Goal: Task Accomplishment & Management: Complete application form

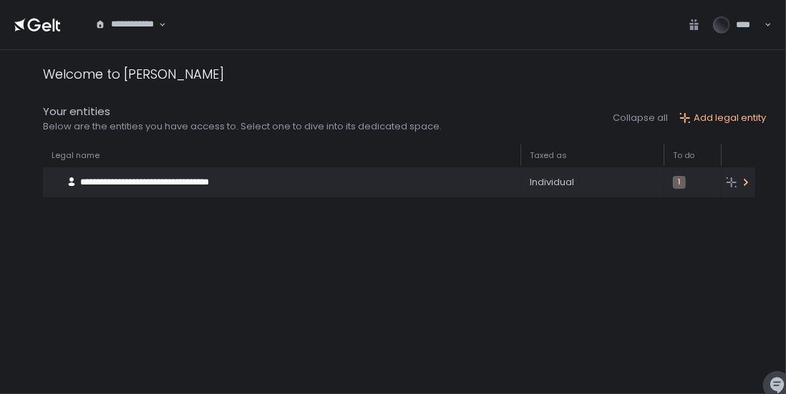
click at [384, 183] on div "**********" at bounding box center [275, 182] width 465 height 27
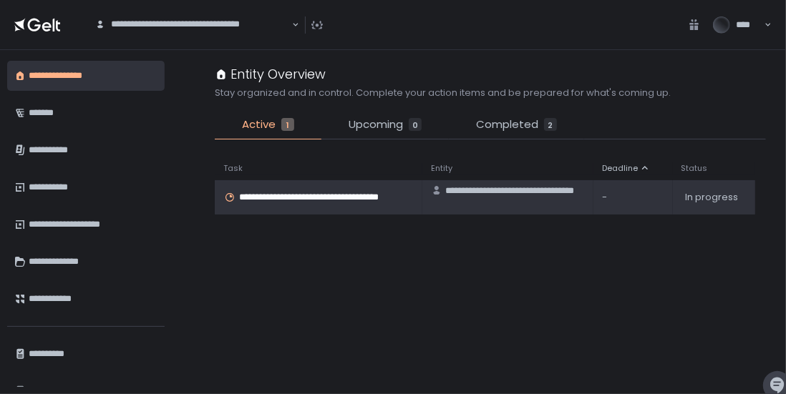
click at [323, 195] on span "**********" at bounding box center [326, 197] width 175 height 13
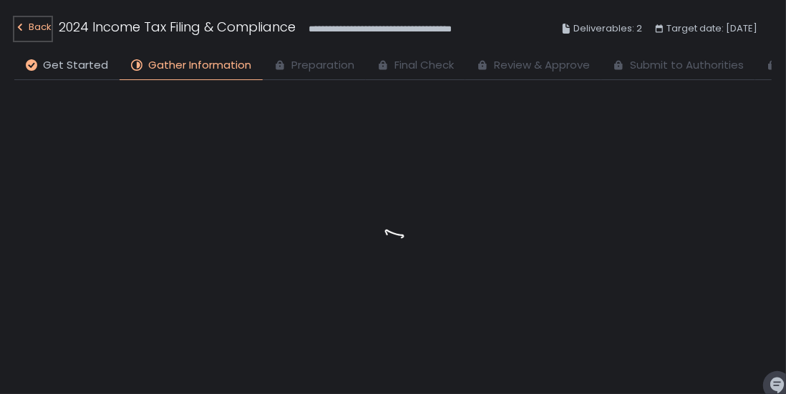
click at [26, 29] on div "Back" at bounding box center [32, 27] width 37 height 17
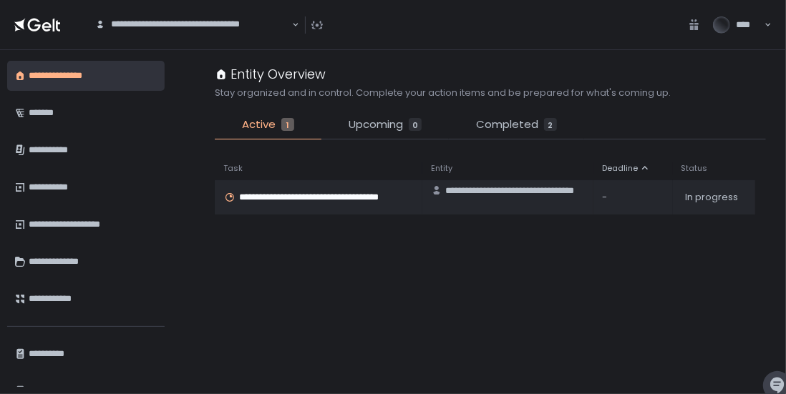
click at [268, 122] on span "Active" at bounding box center [259, 125] width 34 height 16
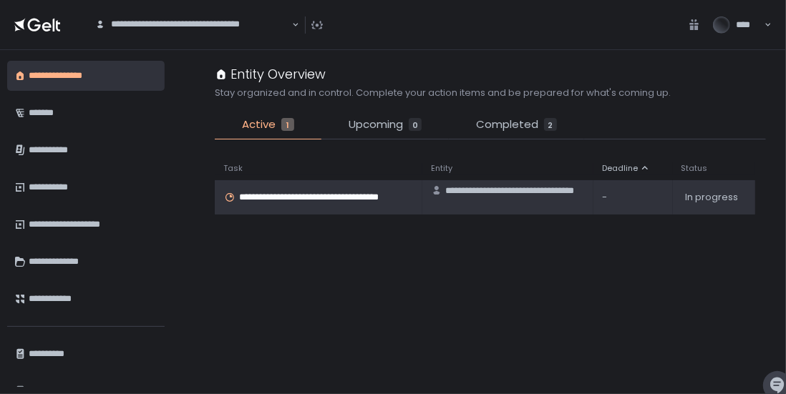
click at [273, 200] on span "**********" at bounding box center [326, 197] width 175 height 13
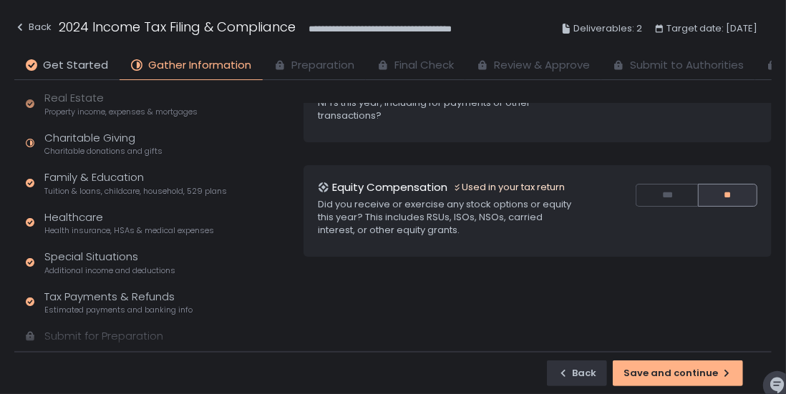
scroll to position [321, 0]
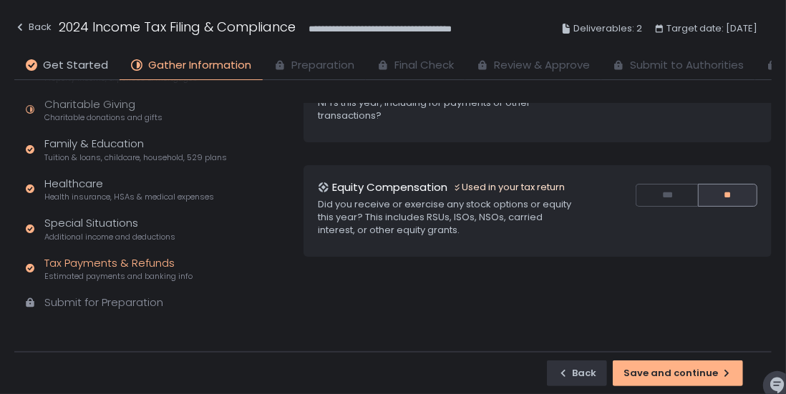
click at [118, 266] on div "Tax Payments & Refunds Estimated payments and banking info" at bounding box center [118, 269] width 148 height 27
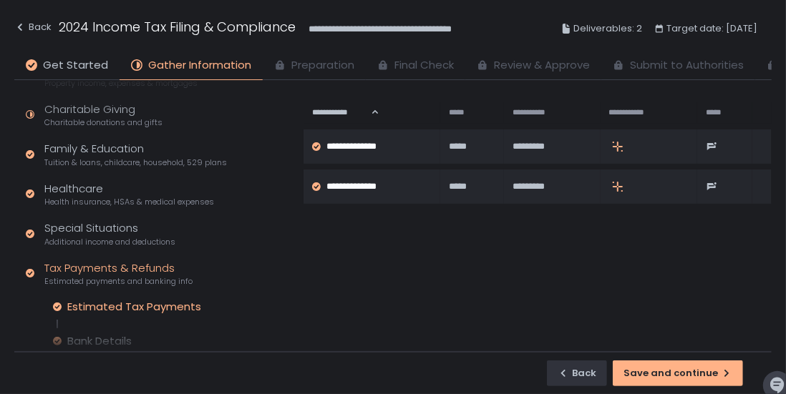
scroll to position [306, 0]
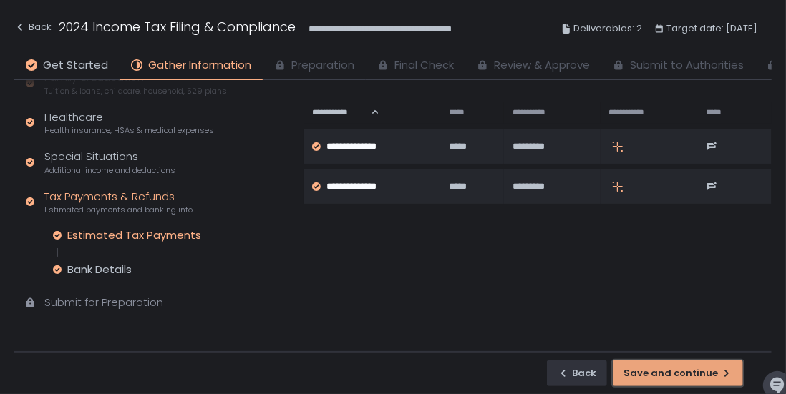
click at [681, 372] on div "Save and continue" at bounding box center [677, 373] width 109 height 13
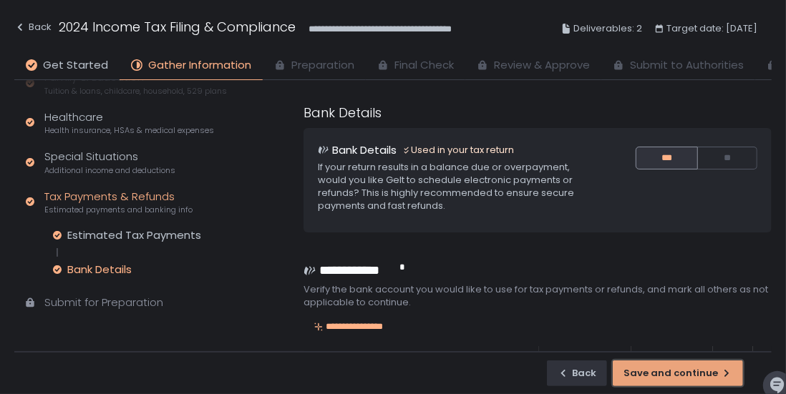
click at [683, 376] on div "Save and continue" at bounding box center [677, 373] width 109 height 13
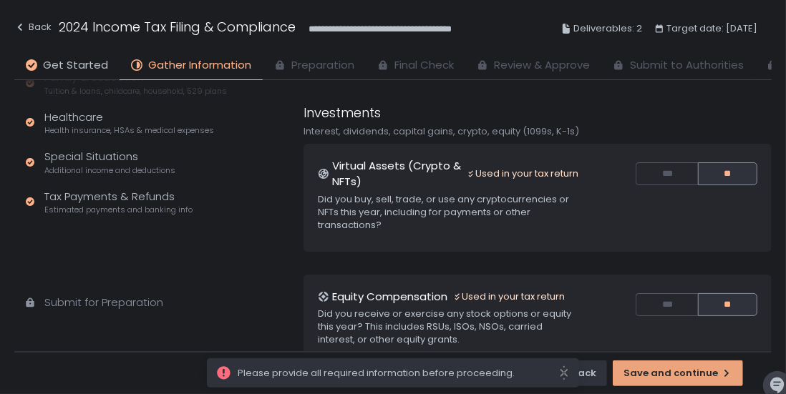
scroll to position [321, 0]
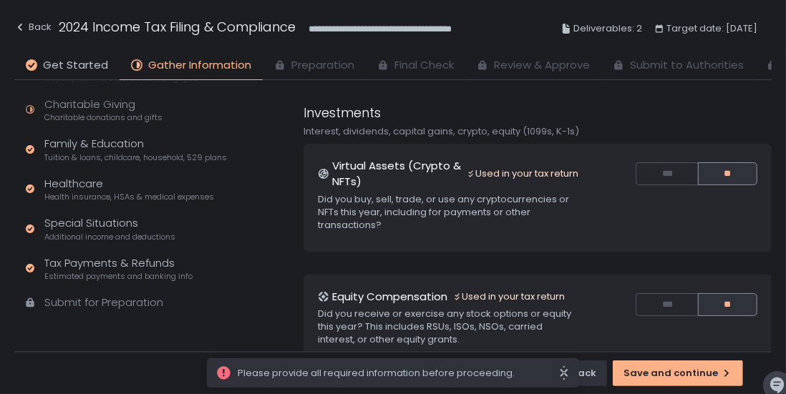
click at [566, 371] on icon "close" at bounding box center [563, 373] width 7 height 14
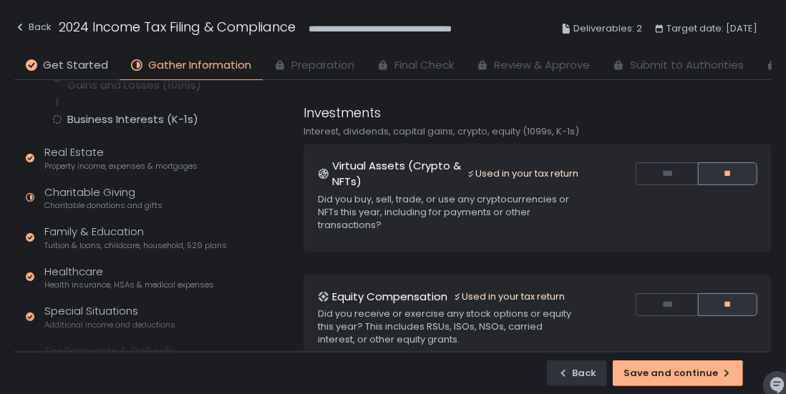
scroll to position [227, 0]
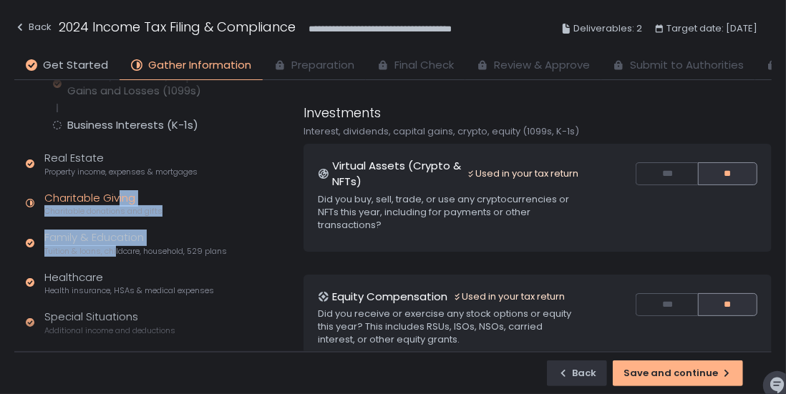
drag, startPoint x: 117, startPoint y: 246, endPoint x: 117, endPoint y: 205, distance: 41.5
click at [117, 205] on div "Quick Assessment Tax Profile Contact info, residence, and dependents Employment…" at bounding box center [126, 149] width 225 height 593
click at [117, 206] on span "Charitable donations and gifts" at bounding box center [103, 211] width 118 height 11
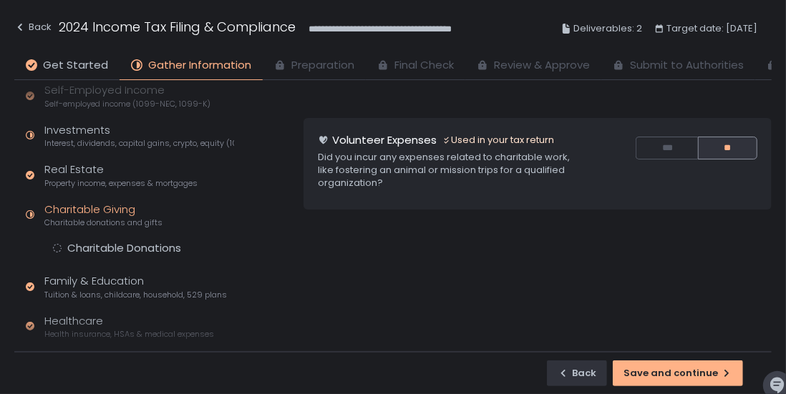
scroll to position [139, 0]
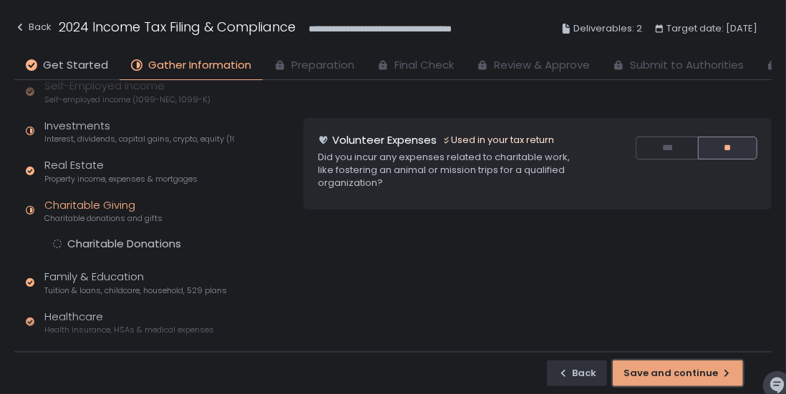
click at [671, 379] on div "Save and continue" at bounding box center [677, 373] width 109 height 13
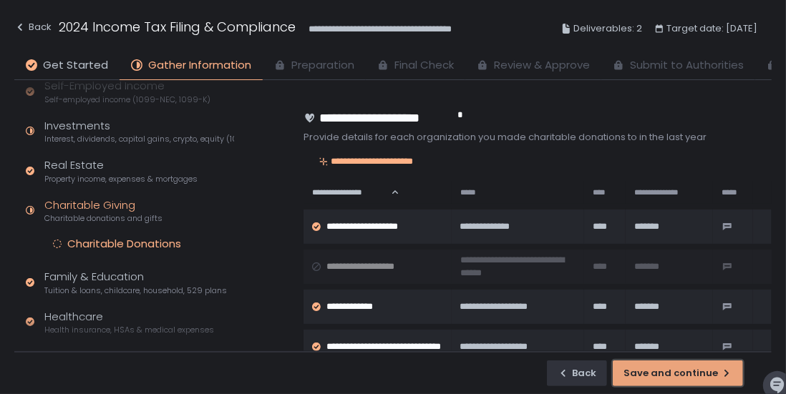
click at [671, 379] on div "Save and continue" at bounding box center [677, 373] width 109 height 13
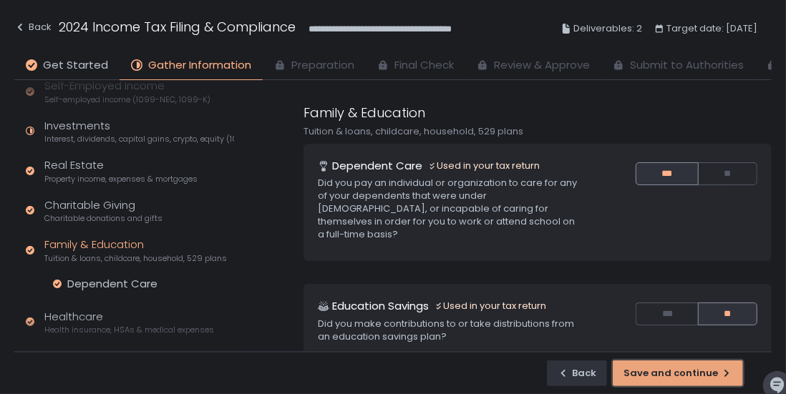
click at [671, 379] on div "Save and continue" at bounding box center [677, 373] width 109 height 13
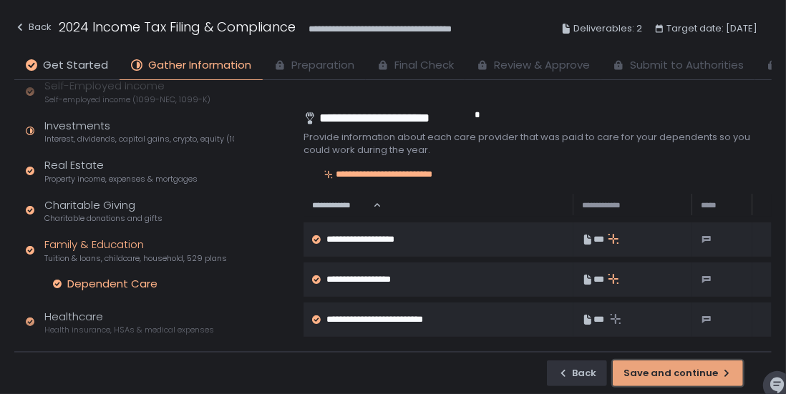
click at [671, 379] on div "Save and continue" at bounding box center [677, 373] width 109 height 13
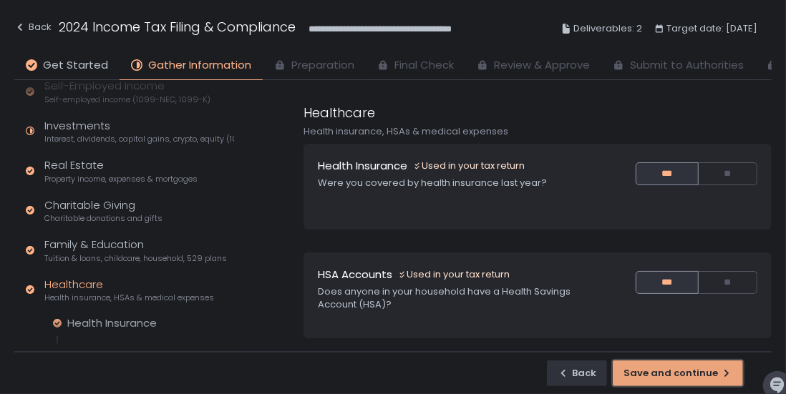
click at [671, 379] on div "Save and continue" at bounding box center [677, 373] width 109 height 13
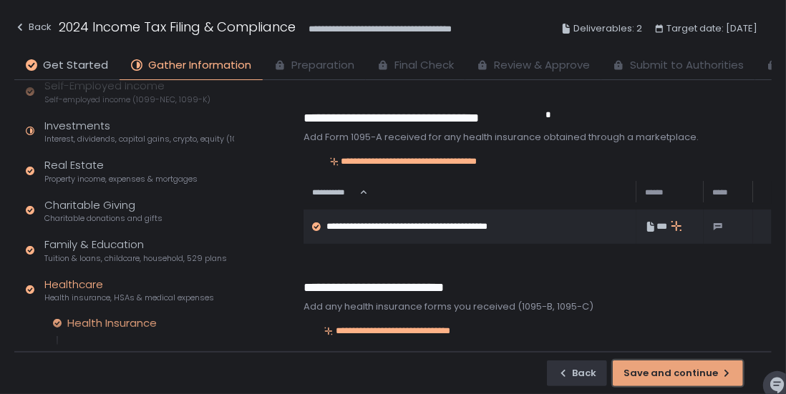
click at [671, 379] on div "Save and continue" at bounding box center [677, 373] width 109 height 13
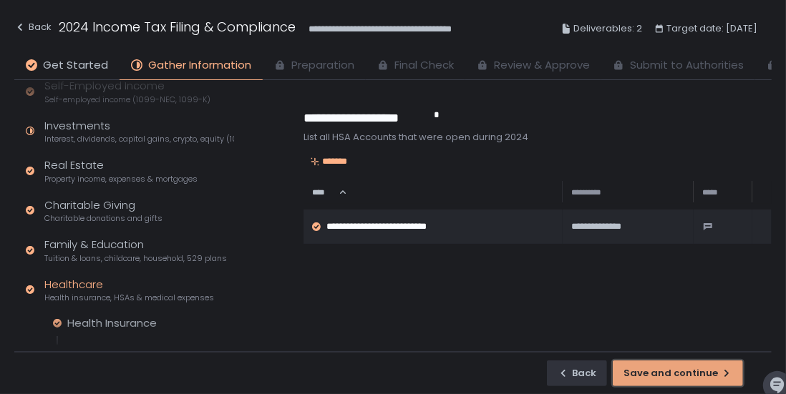
click at [671, 379] on div "Save and continue" at bounding box center [677, 373] width 109 height 13
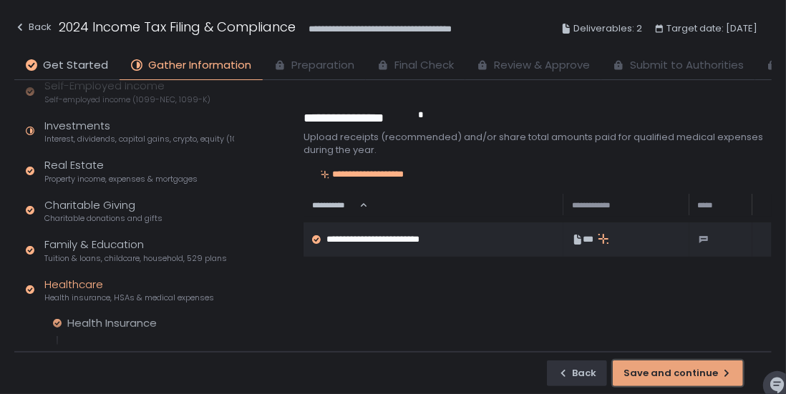
click at [671, 379] on div "Save and continue" at bounding box center [677, 373] width 109 height 13
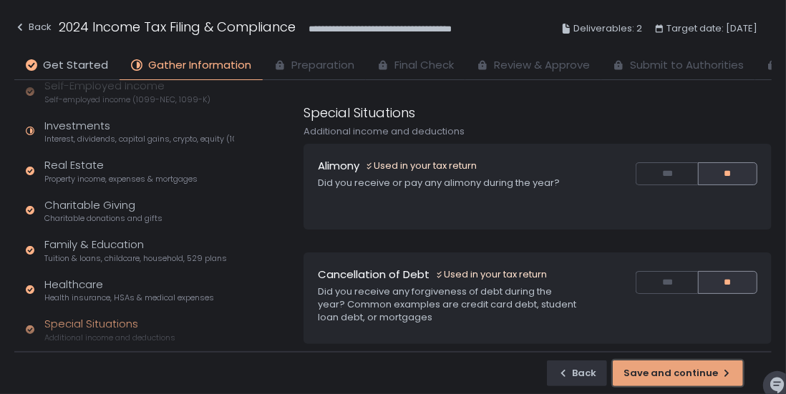
click at [671, 379] on div "Save and continue" at bounding box center [677, 373] width 109 height 13
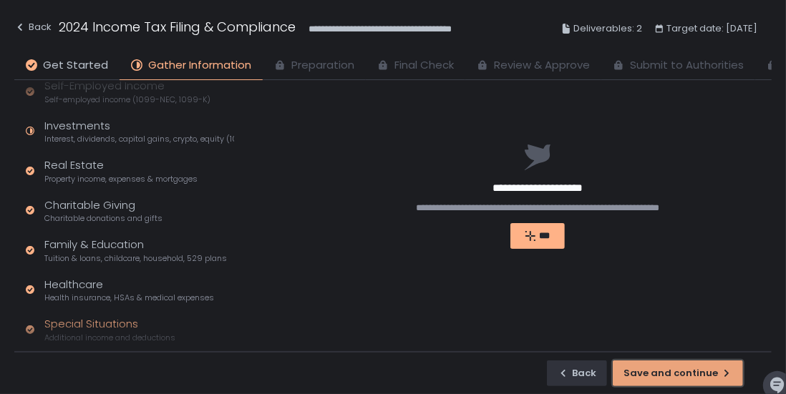
click at [671, 379] on div "Save and continue" at bounding box center [677, 373] width 109 height 13
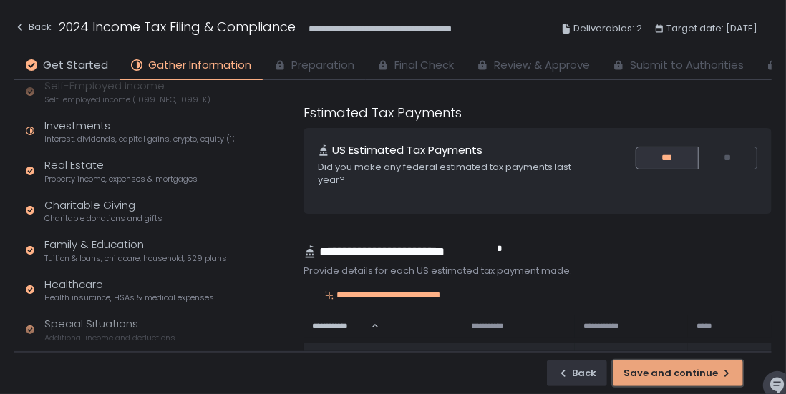
click at [671, 379] on div "Save and continue" at bounding box center [677, 373] width 109 height 13
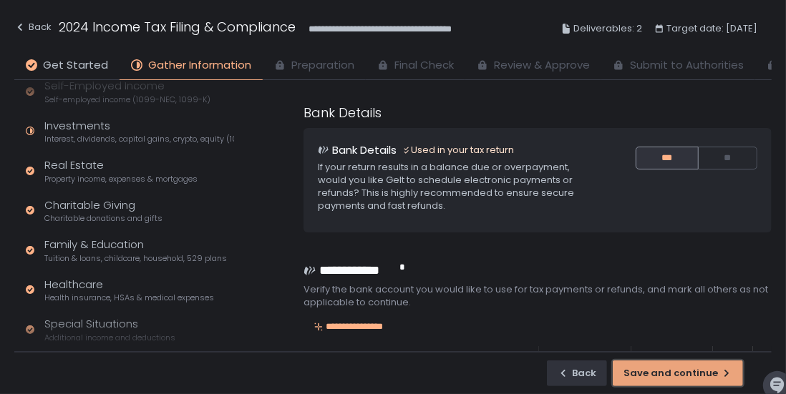
click at [671, 379] on div "Save and continue" at bounding box center [677, 373] width 109 height 13
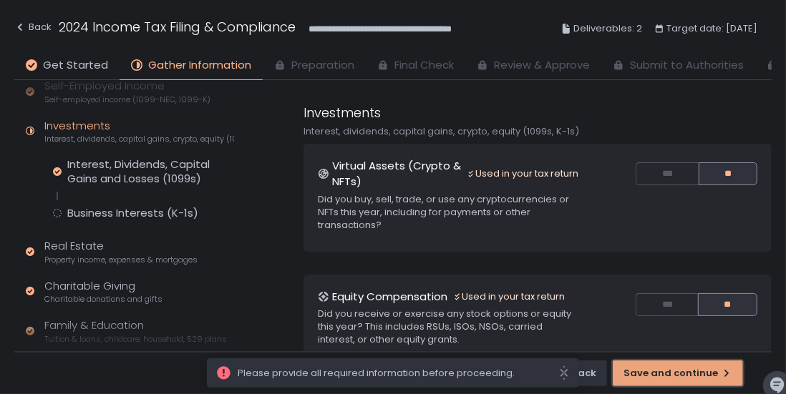
click at [671, 379] on div "Save and continue" at bounding box center [677, 373] width 109 height 13
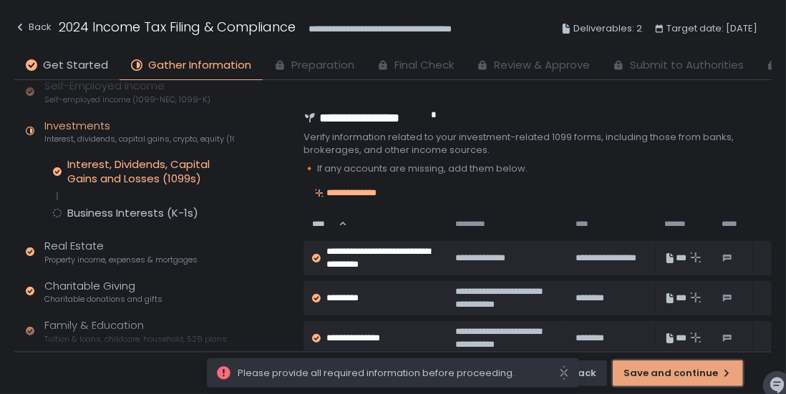
click at [671, 379] on div "button" at bounding box center [677, 373] width 23 height 23
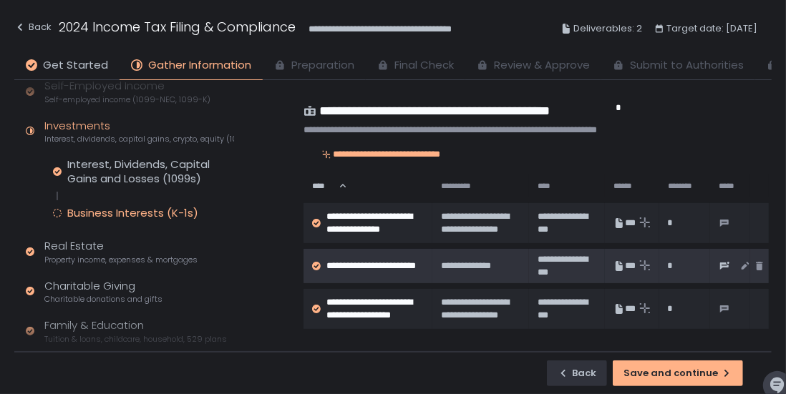
scroll to position [21, 0]
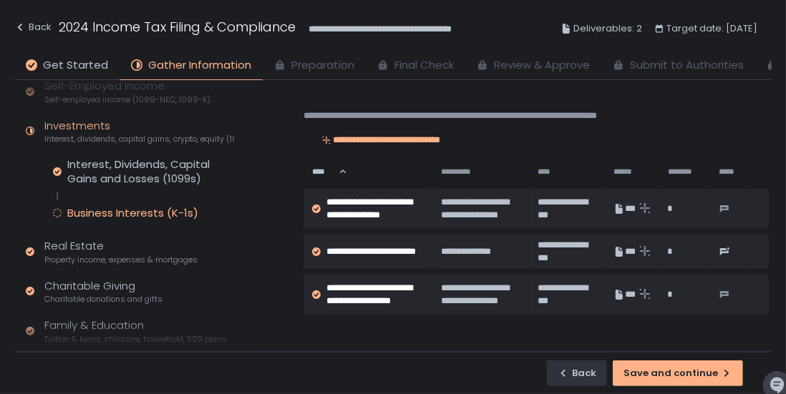
click at [185, 213] on div "Business Interests (K-1s)" at bounding box center [132, 213] width 131 height 14
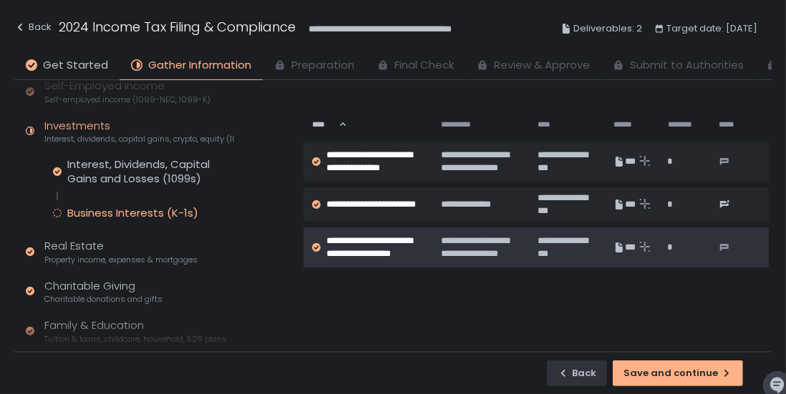
scroll to position [67, 0]
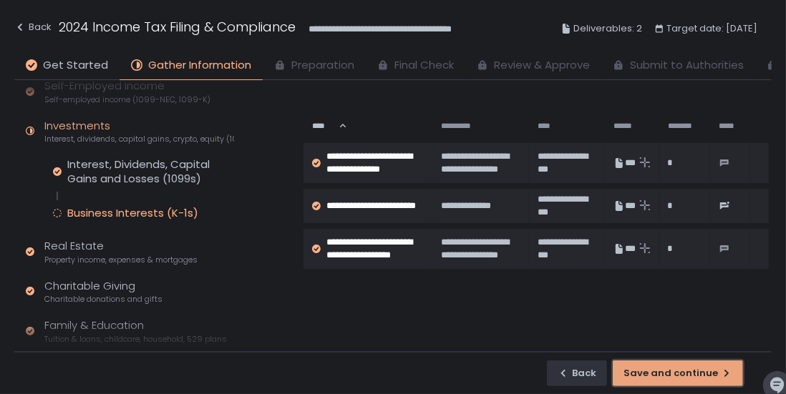
click at [671, 374] on div "Save and continue" at bounding box center [677, 373] width 109 height 13
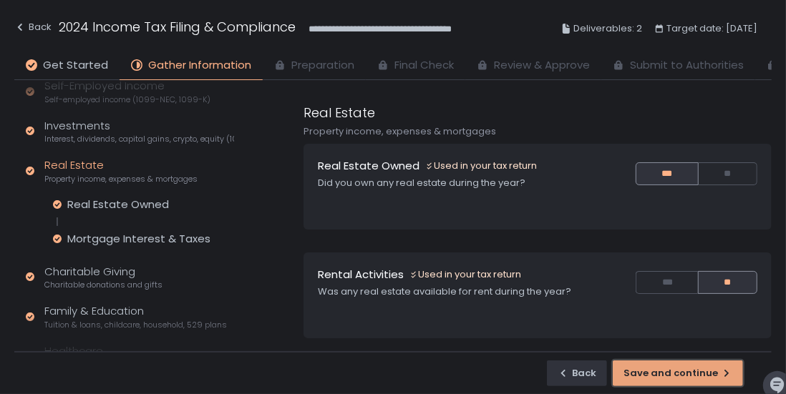
click at [671, 374] on div "Save and continue" at bounding box center [677, 373] width 109 height 13
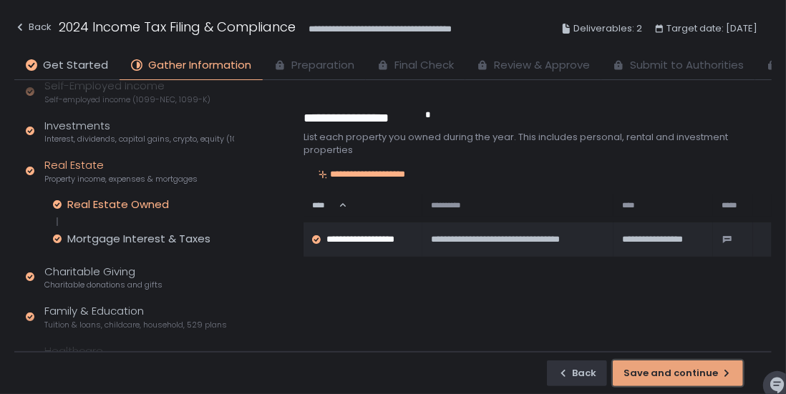
click at [671, 374] on div "Save and continue" at bounding box center [677, 373] width 109 height 13
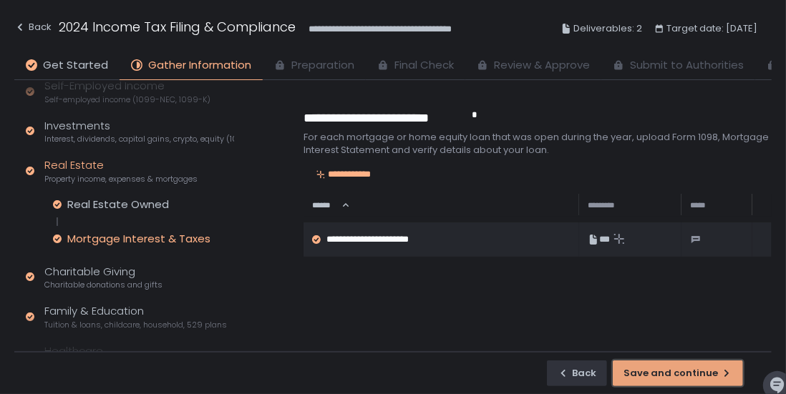
click at [671, 374] on div "Save and continue" at bounding box center [677, 373] width 109 height 13
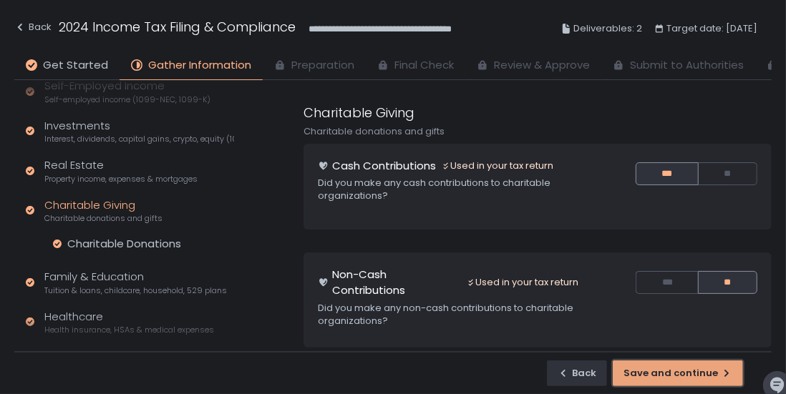
click at [671, 374] on div "Save and continue" at bounding box center [677, 373] width 109 height 13
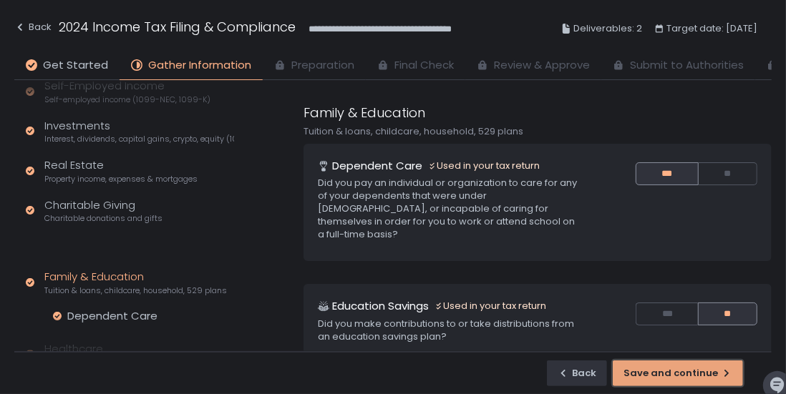
click at [671, 374] on div "button" at bounding box center [677, 373] width 23 height 23
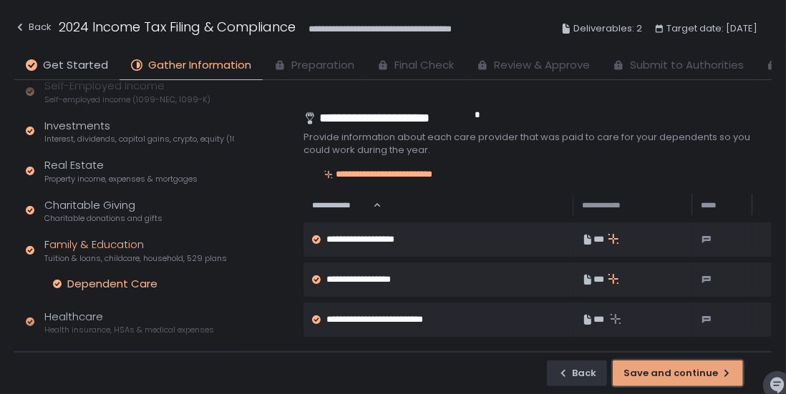
click at [671, 374] on div "Save and continue" at bounding box center [677, 373] width 109 height 13
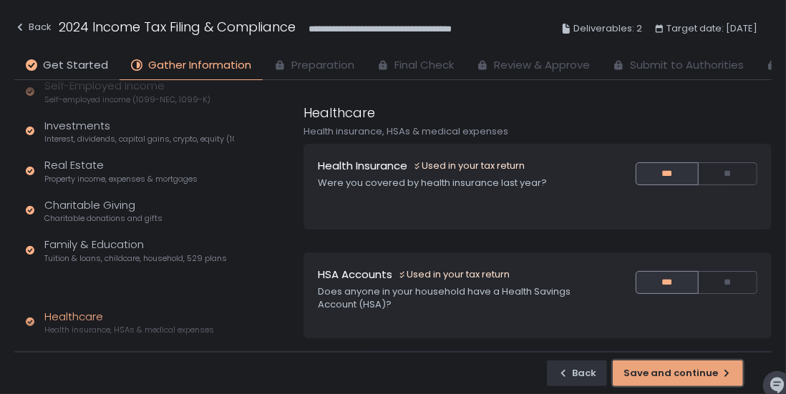
click at [671, 374] on div "Save and continue" at bounding box center [677, 373] width 109 height 13
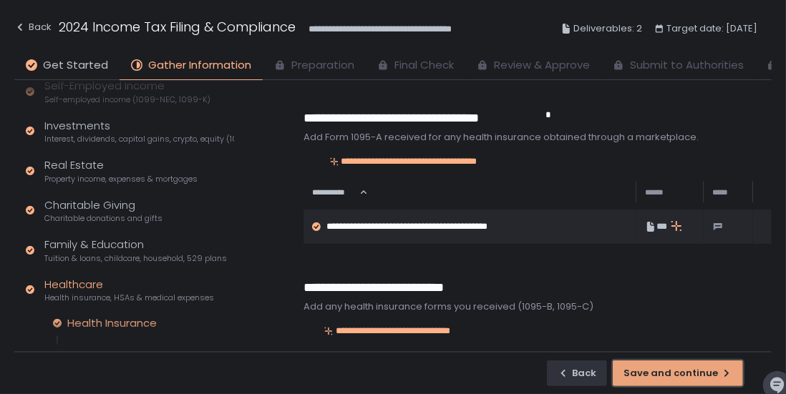
click at [671, 374] on div "Save and continue" at bounding box center [677, 373] width 109 height 13
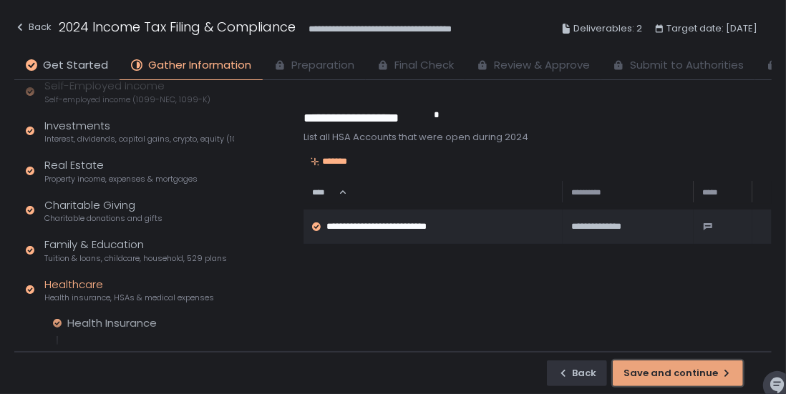
click at [671, 374] on div "Save and continue" at bounding box center [677, 373] width 109 height 13
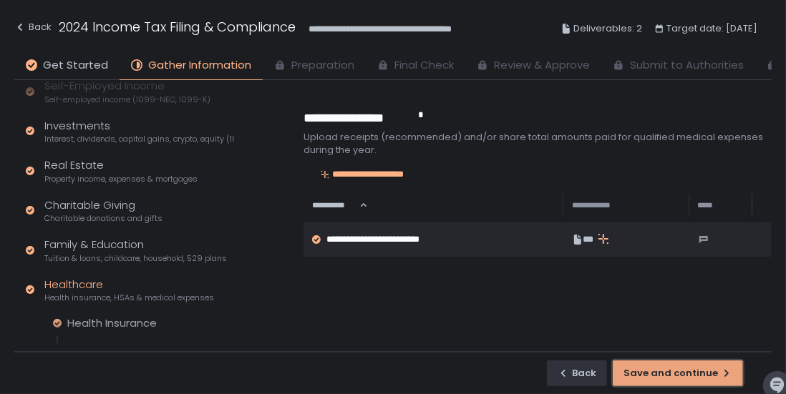
click at [671, 374] on div "Save and continue" at bounding box center [677, 373] width 109 height 13
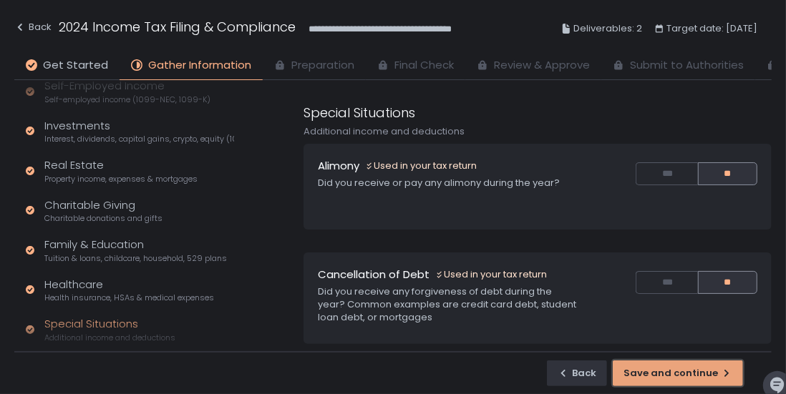
click at [671, 374] on div "Save and continue" at bounding box center [677, 373] width 109 height 13
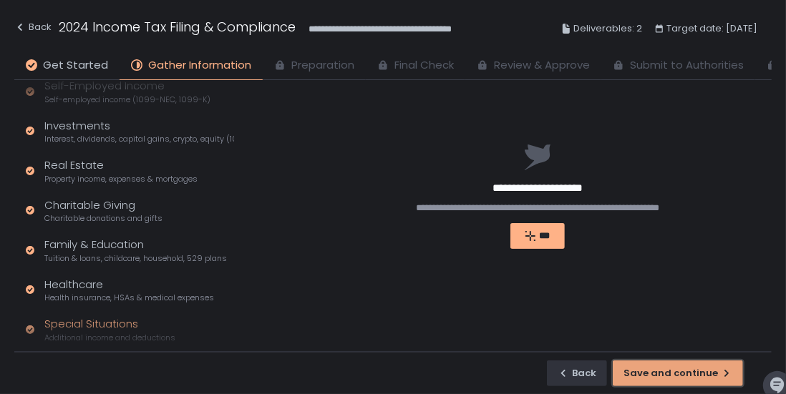
click at [671, 374] on div "Save and continue" at bounding box center [677, 373] width 109 height 13
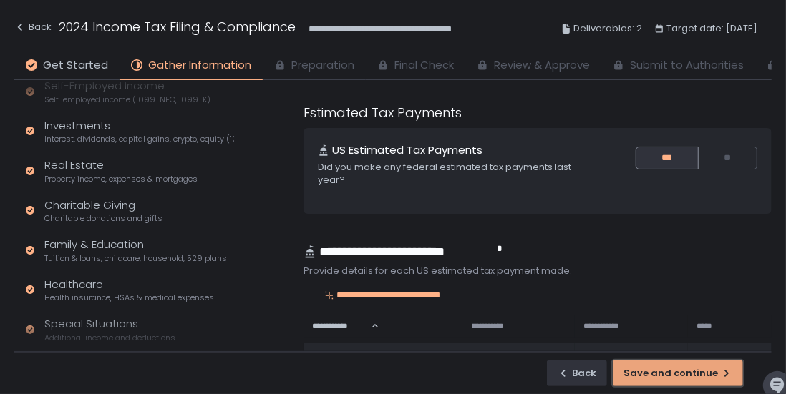
click at [671, 374] on div "Save and continue" at bounding box center [677, 373] width 109 height 13
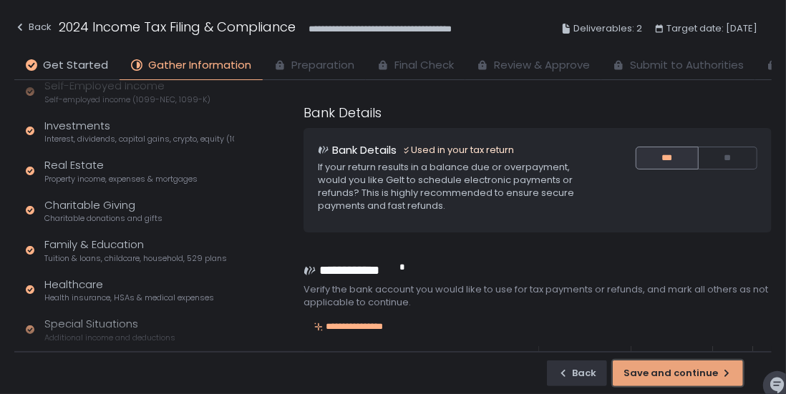
click at [671, 374] on div "Save and continue" at bounding box center [677, 373] width 109 height 13
click at [749, 374] on div at bounding box center [749, 374] width 0 height 0
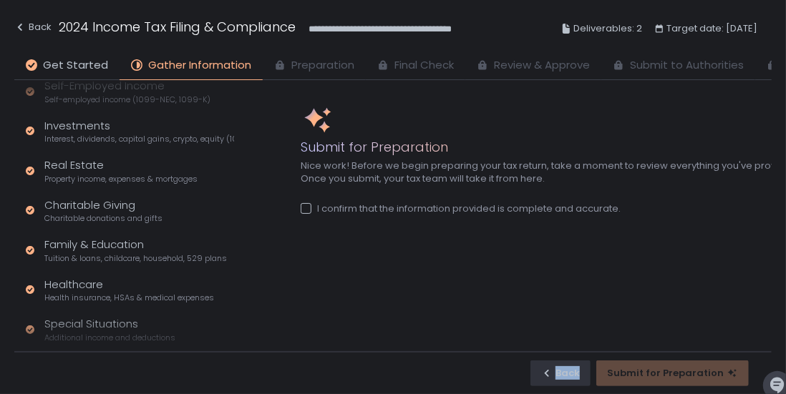
click at [671, 374] on div "Submit for Preparation" at bounding box center [672, 374] width 152 height 26
click at [306, 205] on div at bounding box center [306, 208] width 11 height 11
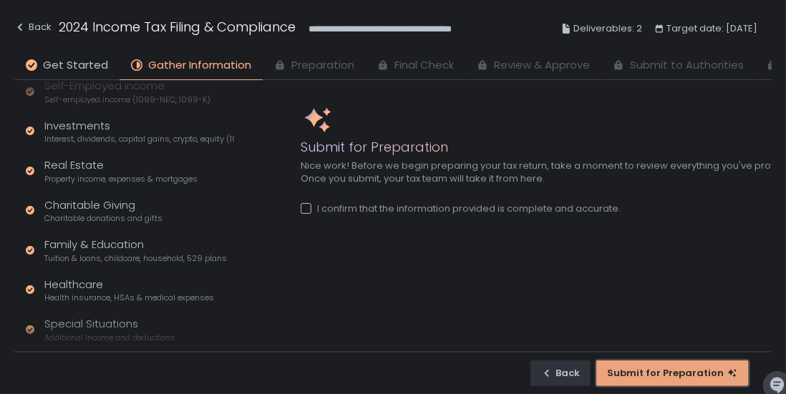
click at [661, 372] on div "Submit for Preparation" at bounding box center [672, 373] width 131 height 13
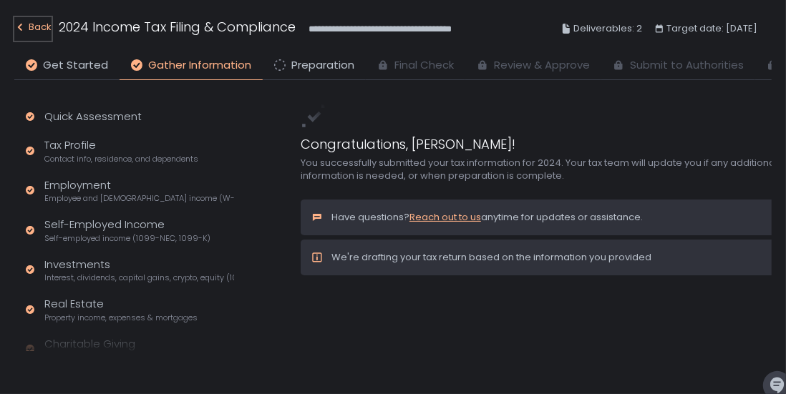
click at [34, 26] on div "Back" at bounding box center [32, 27] width 37 height 17
